Goal: Find specific fact: Find contact information

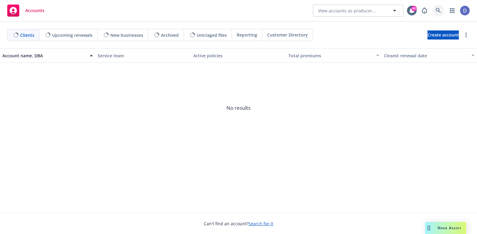
click at [443, 11] on body "Accounts View accounts as producer... 45 Clients Upcoming renewals New business…" at bounding box center [238, 117] width 477 height 234
click at [441, 10] on icon at bounding box center [438, 10] width 5 height 5
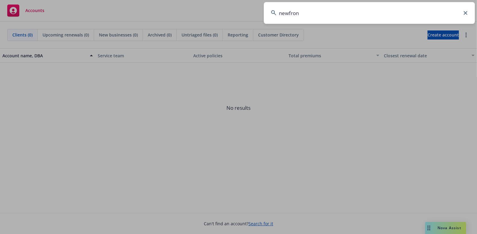
type input "newfront"
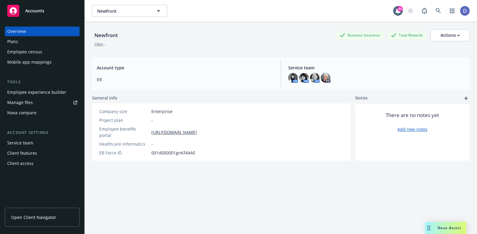
click at [62, 49] on div "Employee census" at bounding box center [42, 52] width 70 height 10
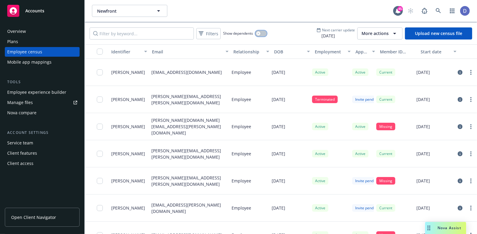
click at [265, 33] on button "button" at bounding box center [261, 33] width 11 height 6
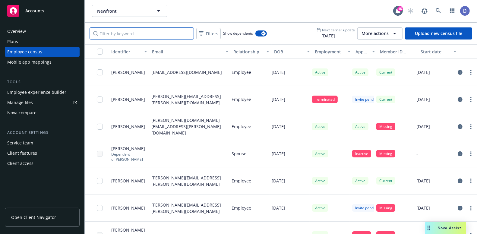
click at [161, 36] on input "Filter by keyword..." at bounding box center [142, 33] width 104 height 12
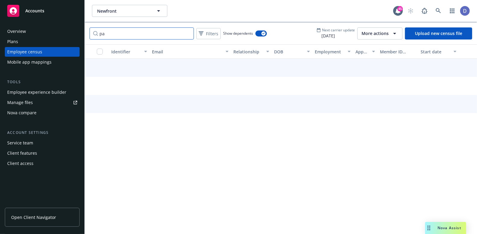
type input "p"
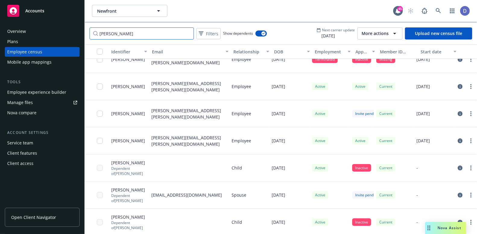
scroll to position [14, 0]
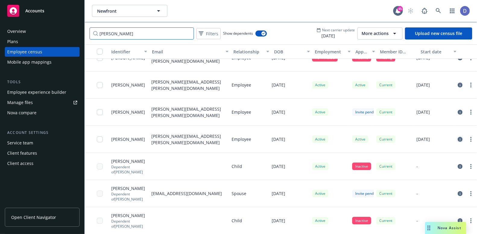
type input "[PERSON_NAME]"
click at [458, 141] on link "circleInformation" at bounding box center [460, 139] width 7 height 7
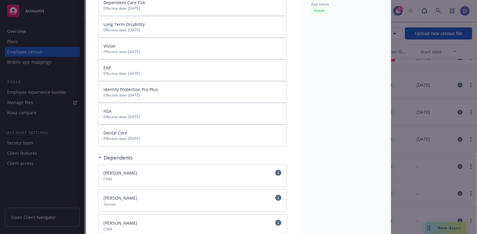
scroll to position [266, 0]
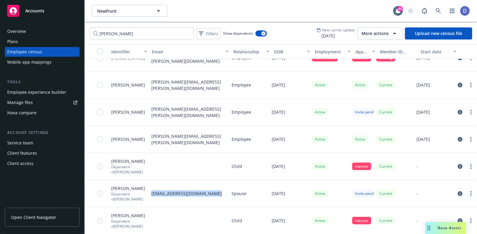
drag, startPoint x: 213, startPoint y: 193, endPoint x: 149, endPoint y: 195, distance: 63.7
click at [149, 195] on div "[EMAIL_ADDRESS][DOMAIN_NAME]" at bounding box center [189, 193] width 80 height 27
copy p "[EMAIL_ADDRESS][DOMAIN_NAME]"
